Goal: Find specific page/section: Find specific page/section

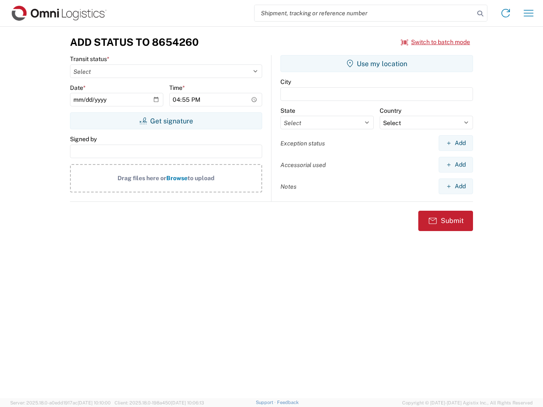
click at [364, 13] on input "search" at bounding box center [364, 13] width 220 height 16
click at [480, 14] on icon at bounding box center [480, 14] width 12 height 12
click at [505, 13] on icon at bounding box center [506, 13] width 14 height 14
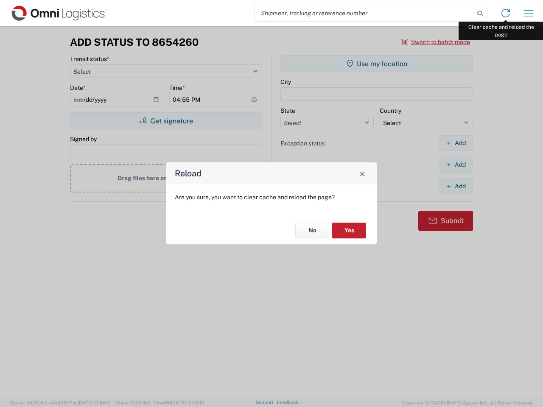
click at [528, 13] on div "Reload Are you sure, you want to clear cache and reload the page? No Yes" at bounding box center [271, 203] width 543 height 407
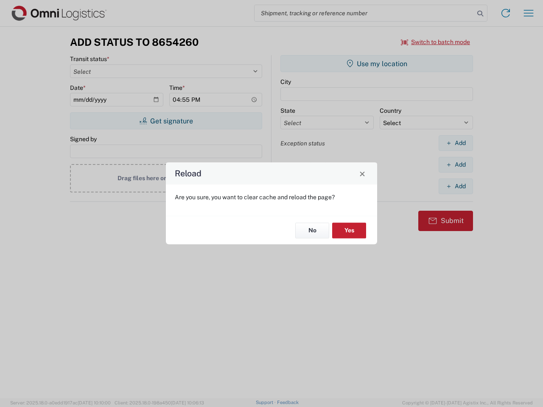
click at [435, 42] on div "Reload Are you sure, you want to clear cache and reload the page? No Yes" at bounding box center [271, 203] width 543 height 407
click at [166, 121] on div "Reload Are you sure, you want to clear cache and reload the page? No Yes" at bounding box center [271, 203] width 543 height 407
click at [377, 64] on div "Reload Are you sure, you want to clear cache and reload the page? No Yes" at bounding box center [271, 203] width 543 height 407
click at [455, 143] on div "Reload Are you sure, you want to clear cache and reload the page? No Yes" at bounding box center [271, 203] width 543 height 407
click at [455, 165] on div "Reload Are you sure, you want to clear cache and reload the page? No Yes" at bounding box center [271, 203] width 543 height 407
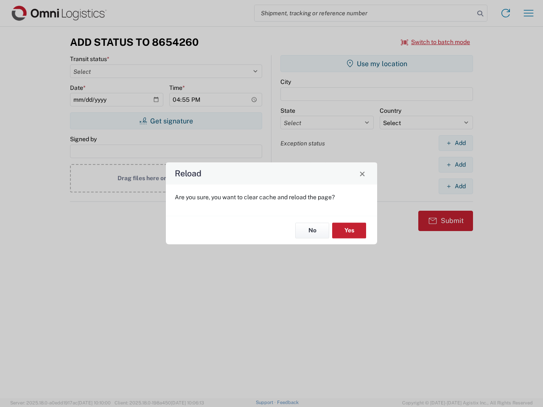
click at [455, 186] on div "Reload Are you sure, you want to clear cache and reload the page? No Yes" at bounding box center [271, 203] width 543 height 407
